Goal: Task Accomplishment & Management: Manage account settings

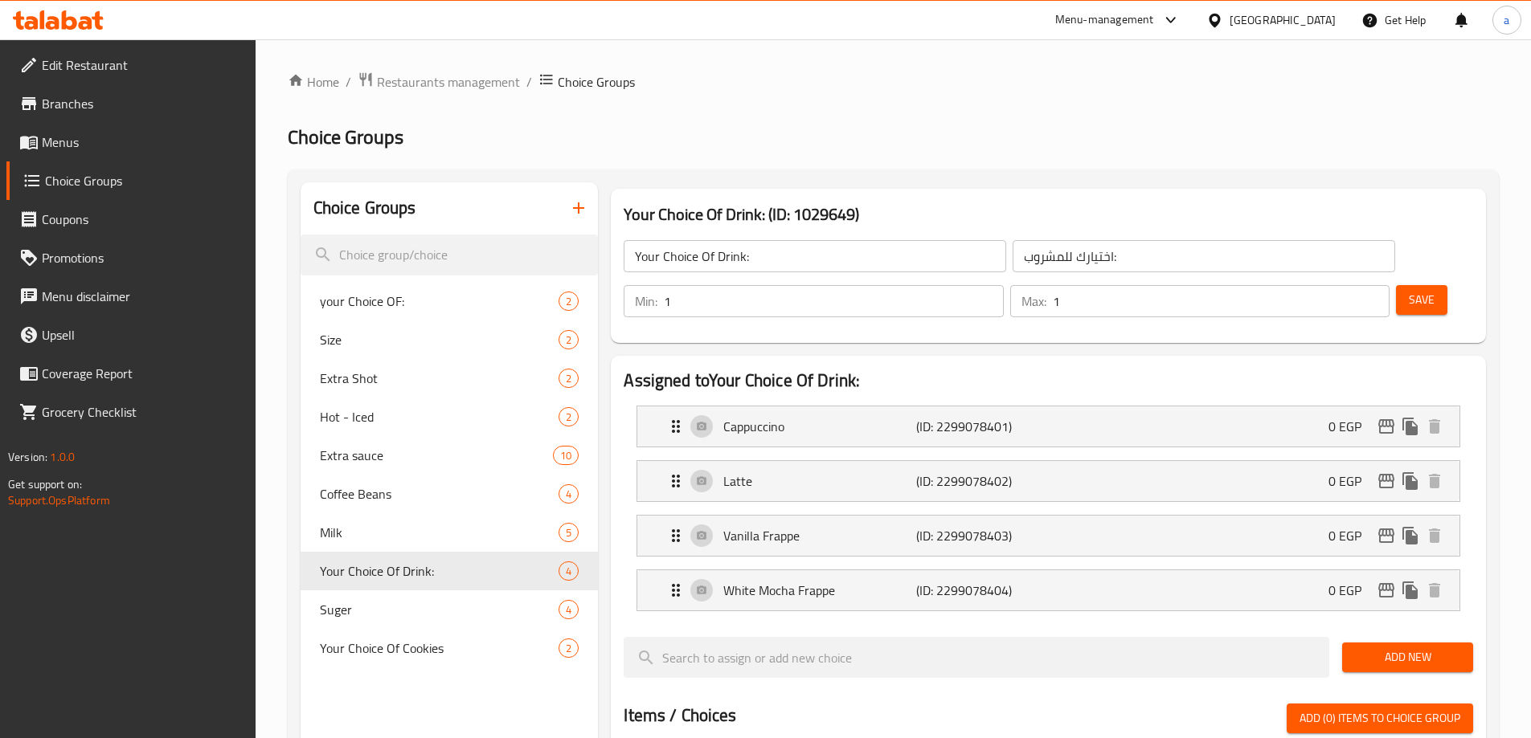
scroll to position [583, 0]
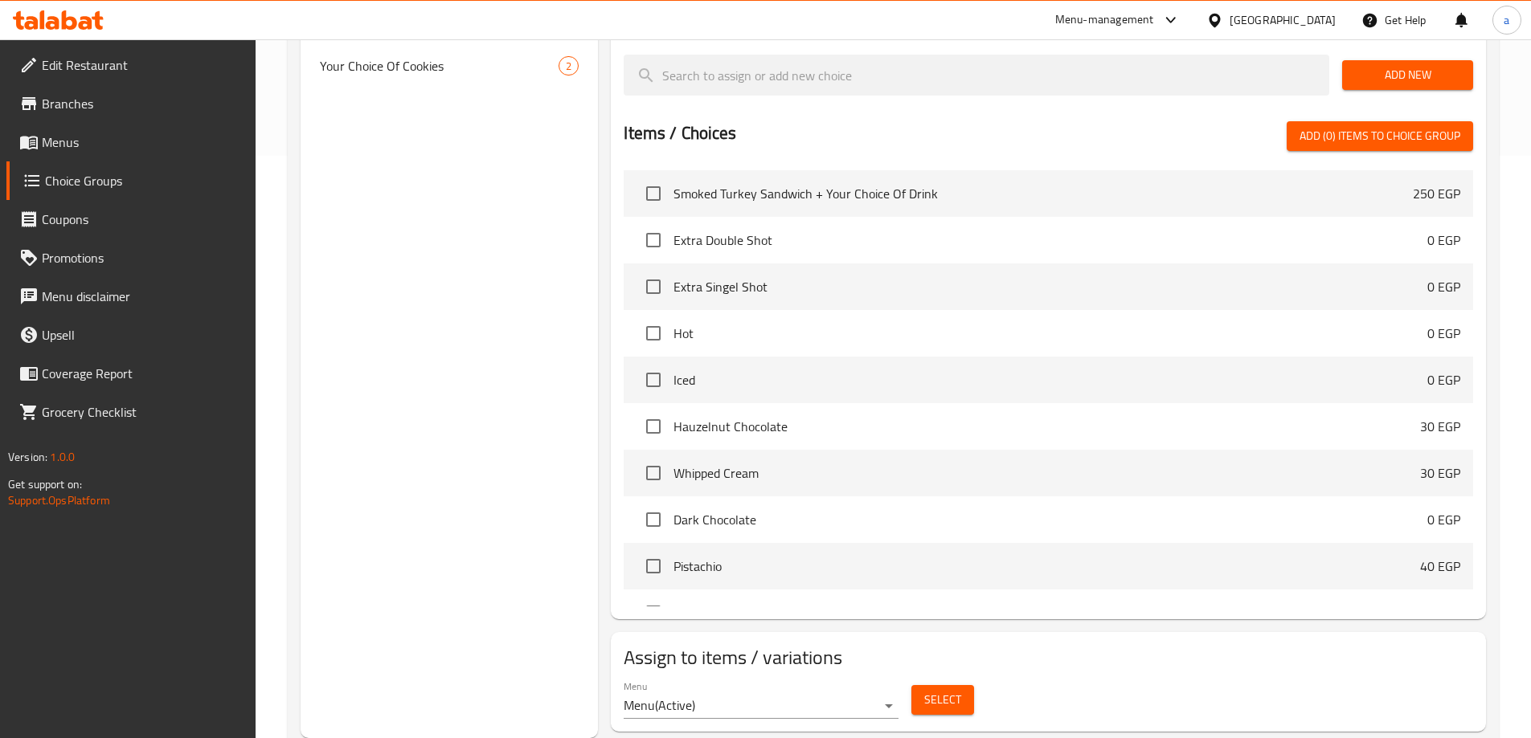
click at [1338, 18] on div "Egypt" at bounding box center [1270, 20] width 155 height 39
click at [1333, 18] on div "Egypt" at bounding box center [1282, 20] width 106 height 18
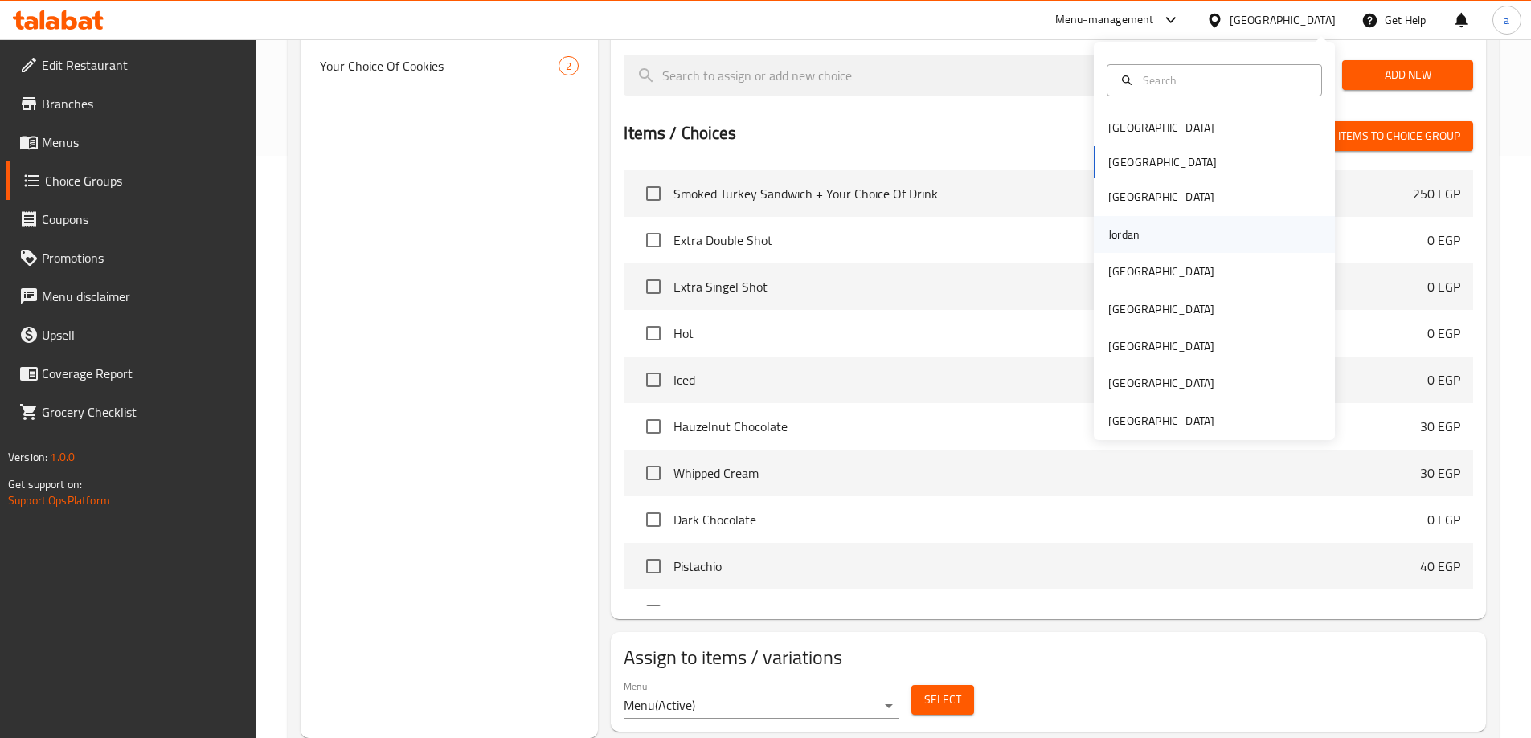
click at [1126, 228] on div "Jordan" at bounding box center [1123, 235] width 31 height 18
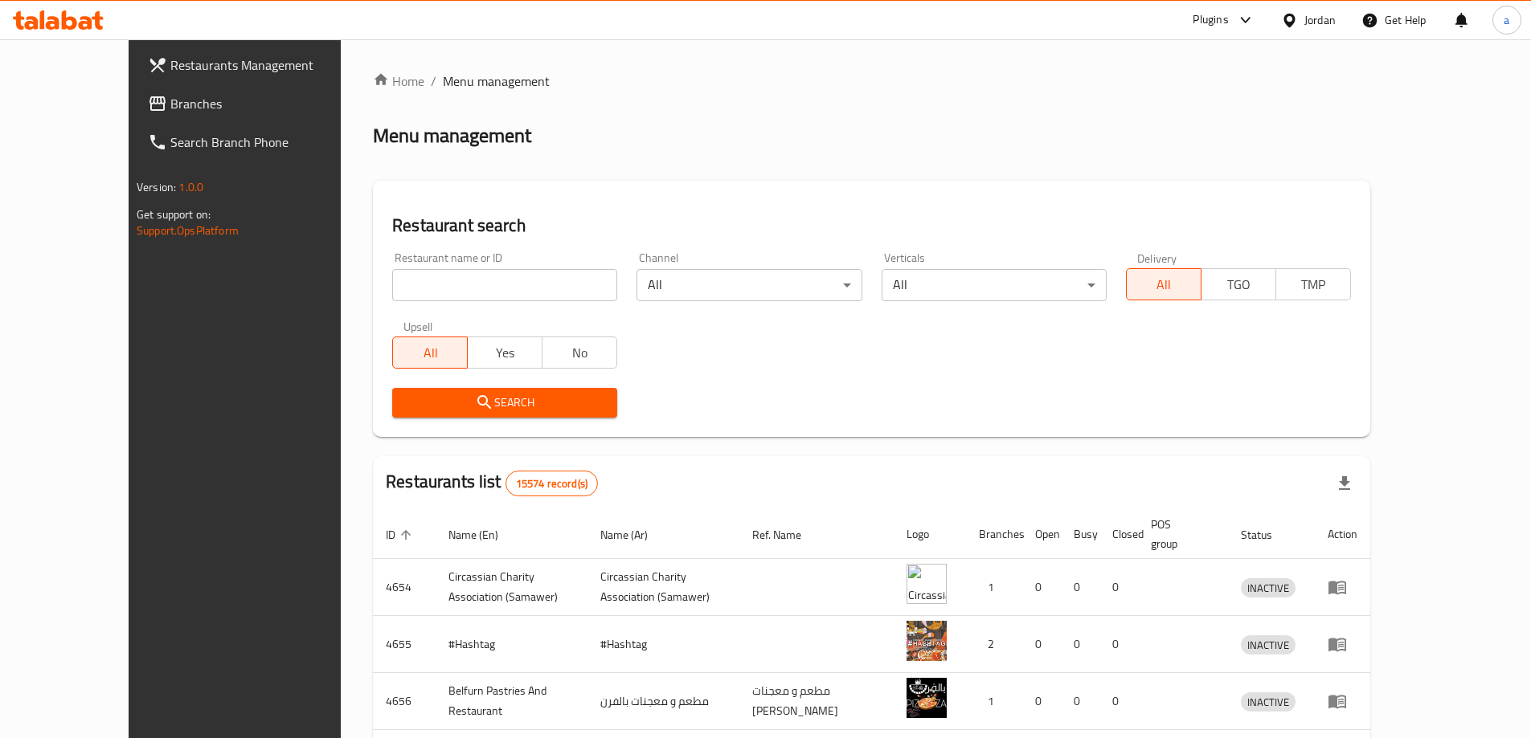
click at [170, 97] on span "Branches" at bounding box center [270, 103] width 201 height 19
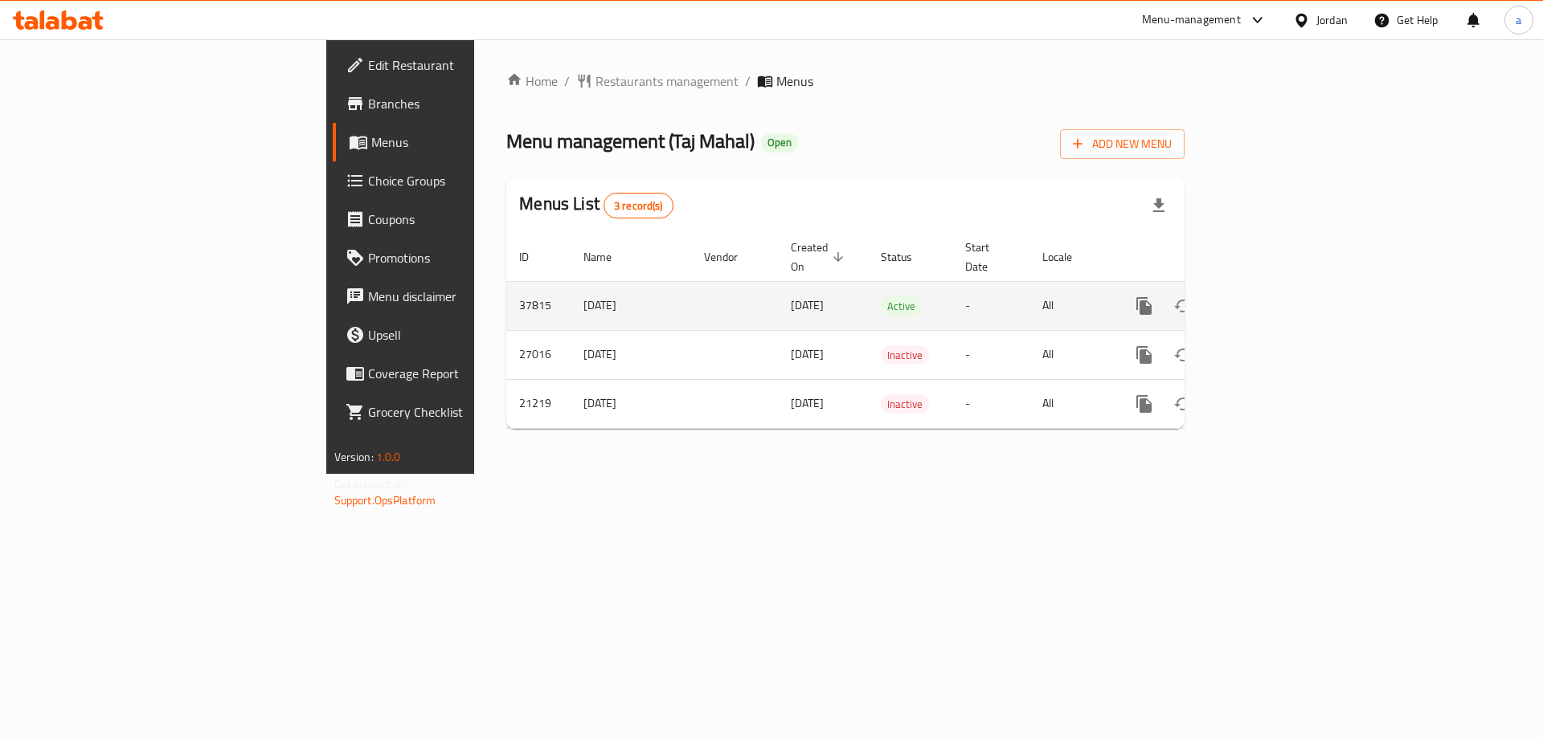
click at [1267, 299] on icon "enhanced table" at bounding box center [1260, 306] width 14 height 14
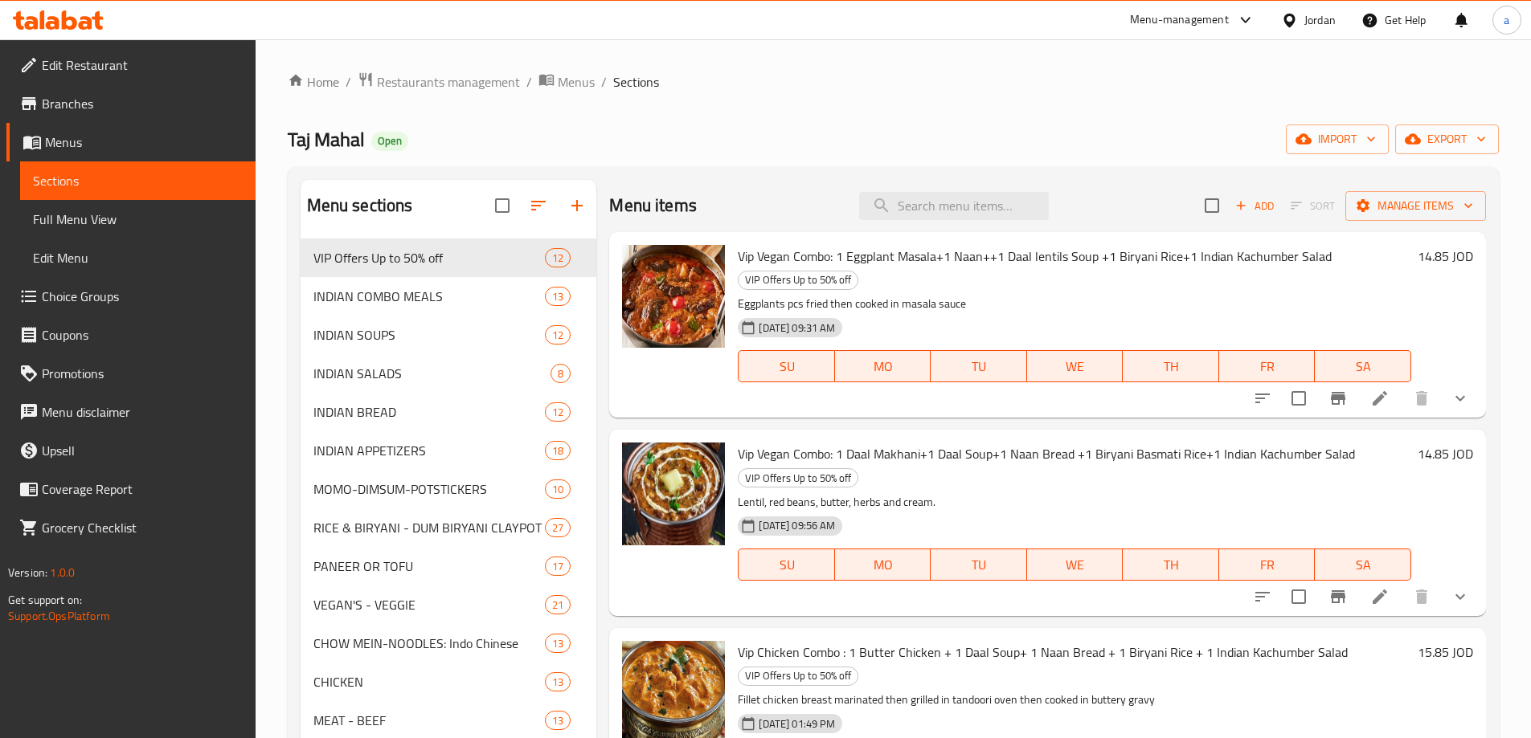
click at [55, 292] on span "Choice Groups" at bounding box center [142, 296] width 201 height 19
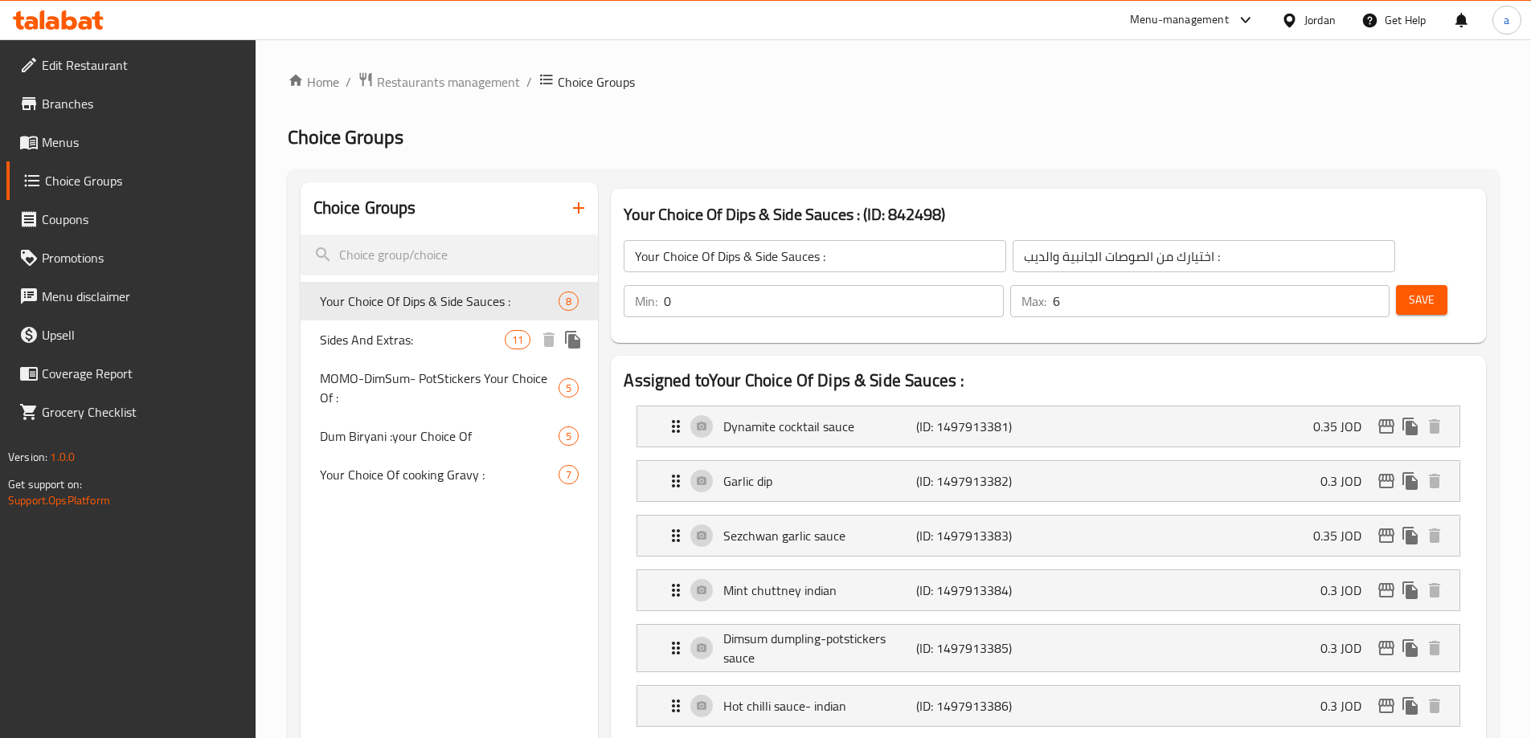
click at [355, 336] on span "Sides And Extras:" at bounding box center [413, 339] width 186 height 19
type input "Sides And Extras:"
type input "[DEMOGRAPHIC_DATA] والأطباق الجانبية:"
type input "4"
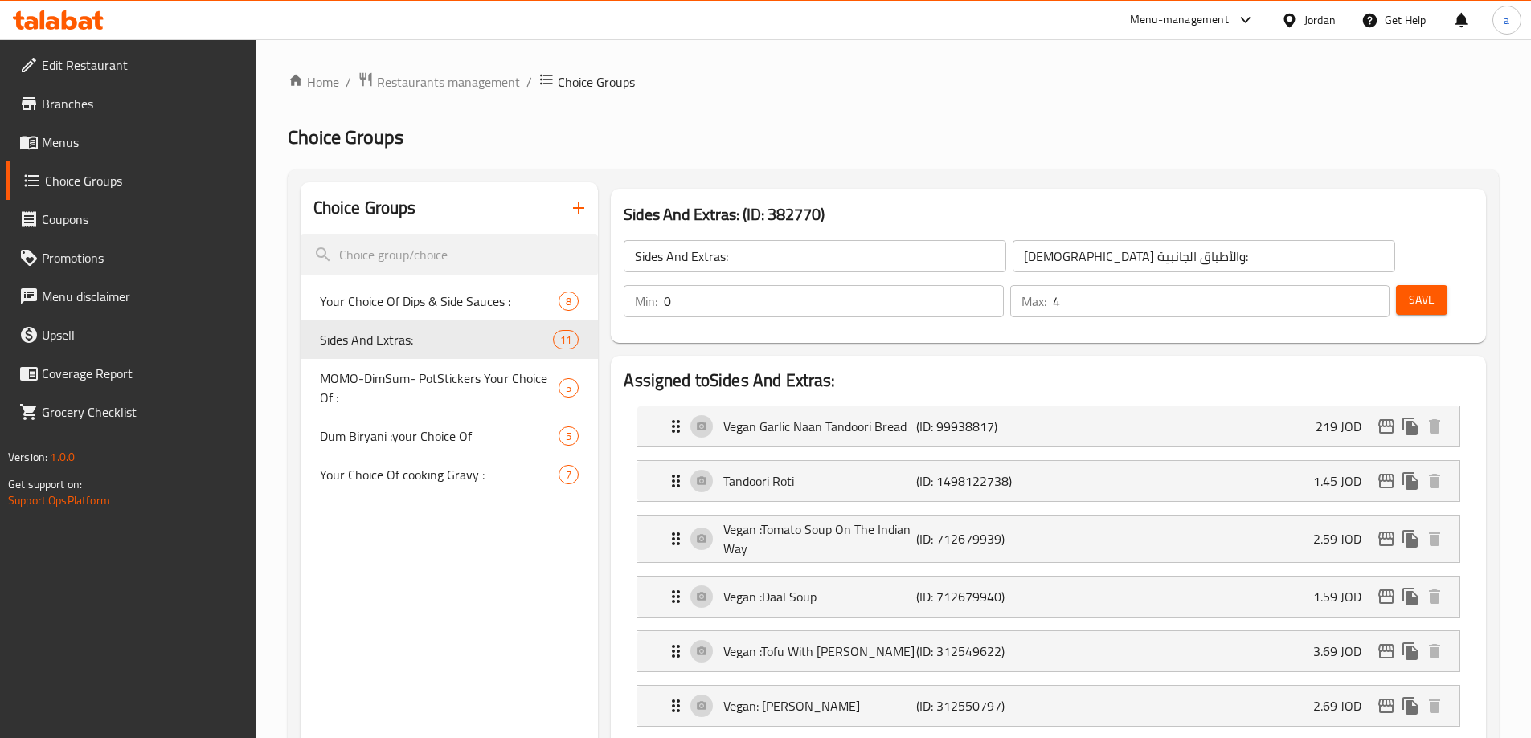
click at [1188, 22] on div "Menu-management" at bounding box center [1179, 19] width 99 height 19
